Goal: Find specific fact: Find specific fact

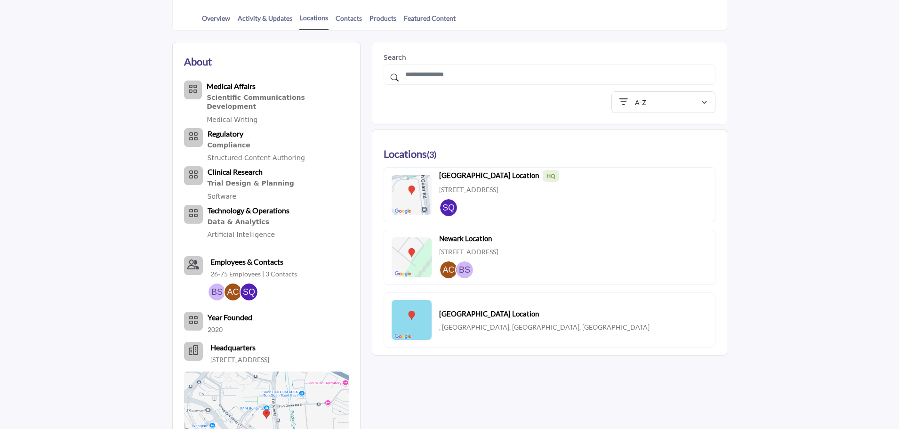
scroll to position [235, 0]
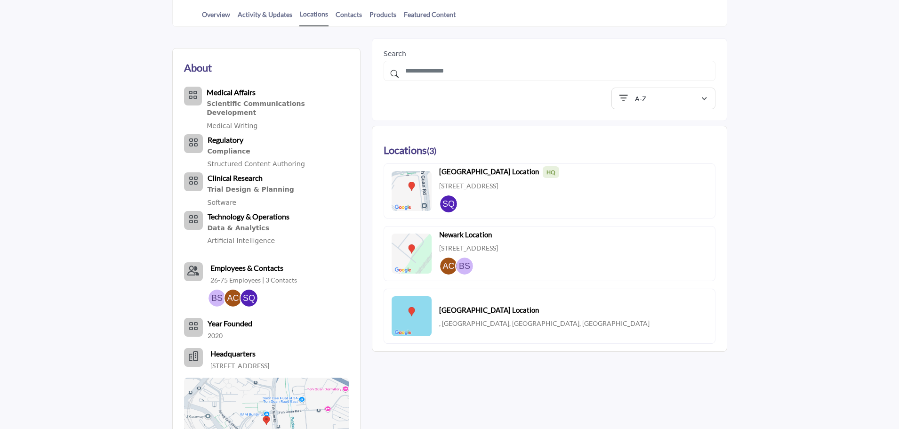
drag, startPoint x: 440, startPoint y: 248, endPoint x: 595, endPoint y: 255, distance: 155.0
click at [595, 255] on div "[GEOGRAPHIC_DATA] Location [STREET_ADDRESS]" at bounding box center [550, 253] width 332 height 55
copy p "[STREET_ADDRESS]"
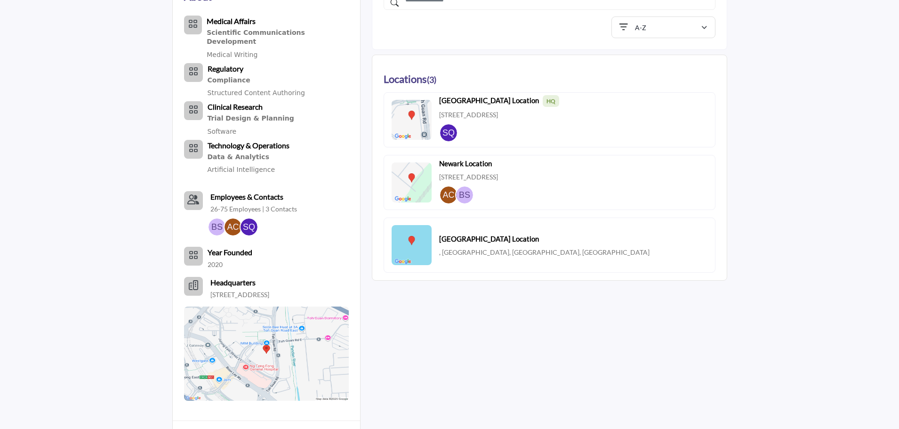
scroll to position [288, 0]
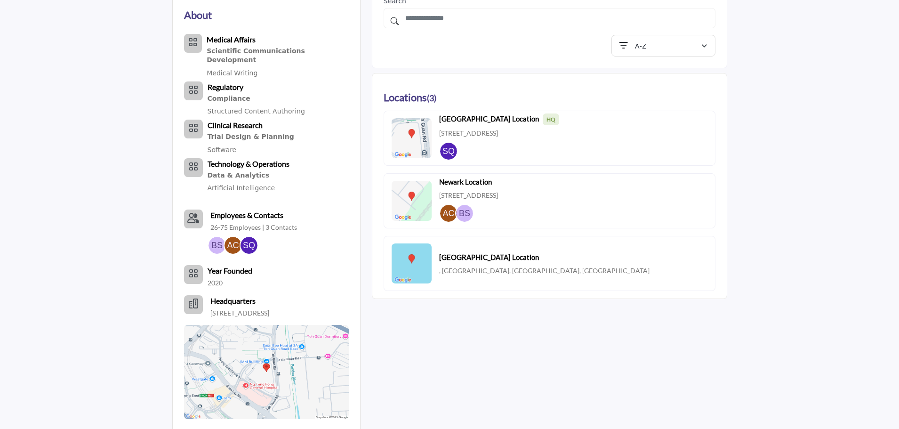
click at [285, 223] on p "26-75 Employees | 3 Contacts" at bounding box center [253, 227] width 87 height 9
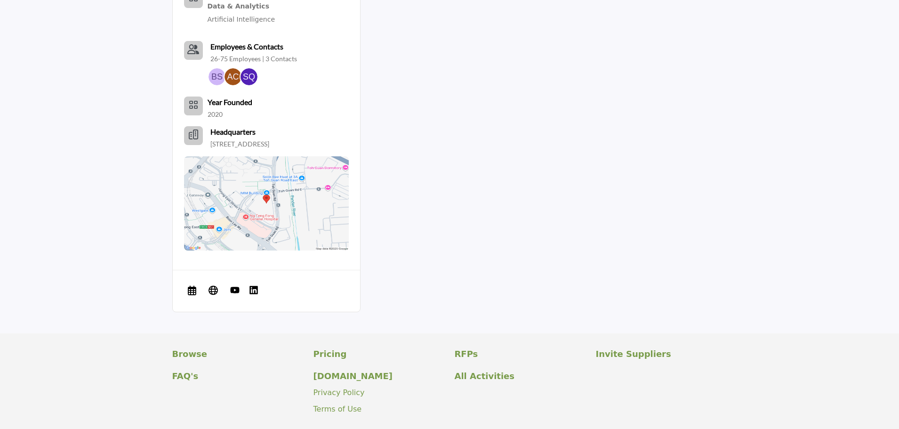
scroll to position [518, 0]
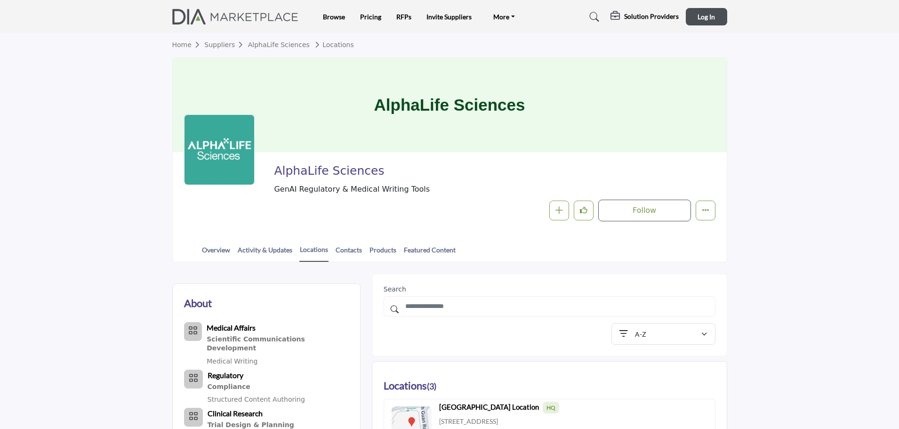
scroll to position [288, 0]
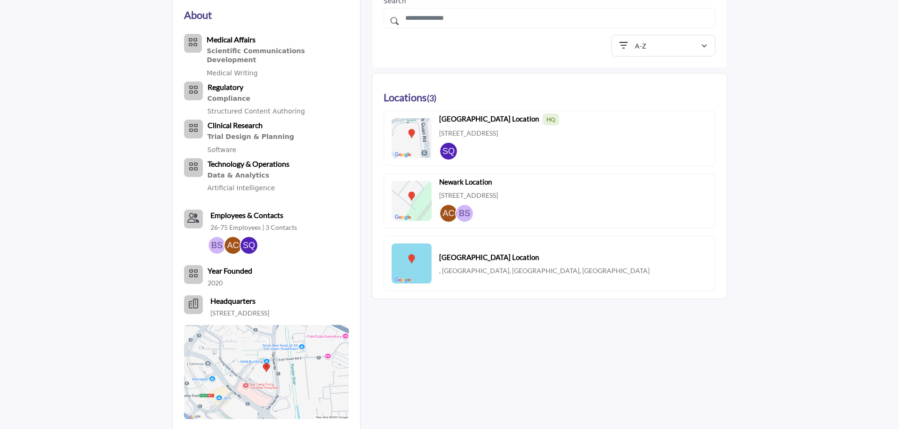
drag, startPoint x: 596, startPoint y: 199, endPoint x: 438, endPoint y: 191, distance: 158.4
click at [438, 191] on div "[GEOGRAPHIC_DATA] Location [STREET_ADDRESS]" at bounding box center [550, 200] width 332 height 55
copy p "[STREET_ADDRESS]"
